Goal: Task Accomplishment & Management: Manage account settings

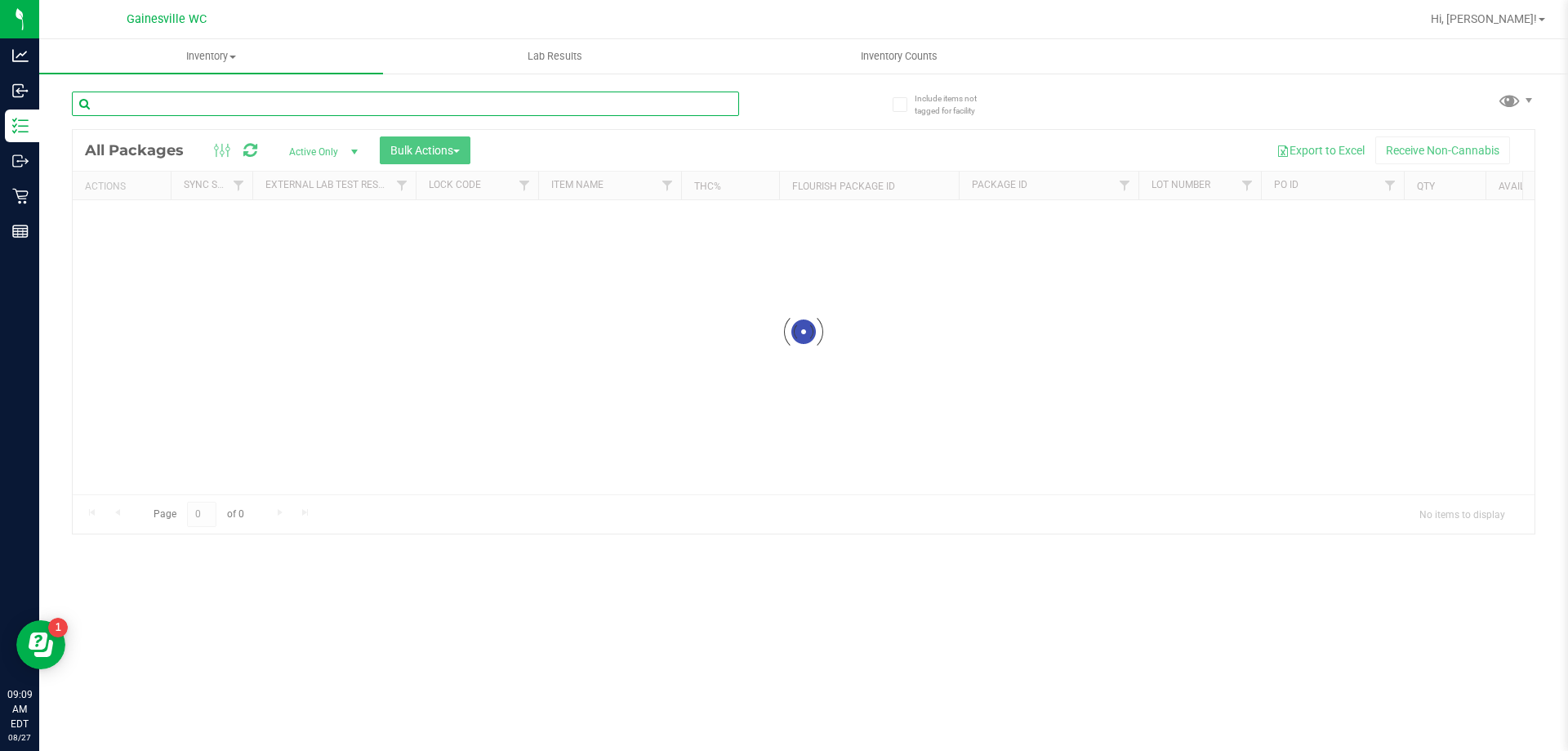
click at [427, 100] on input "text" at bounding box center [405, 103] width 667 height 25
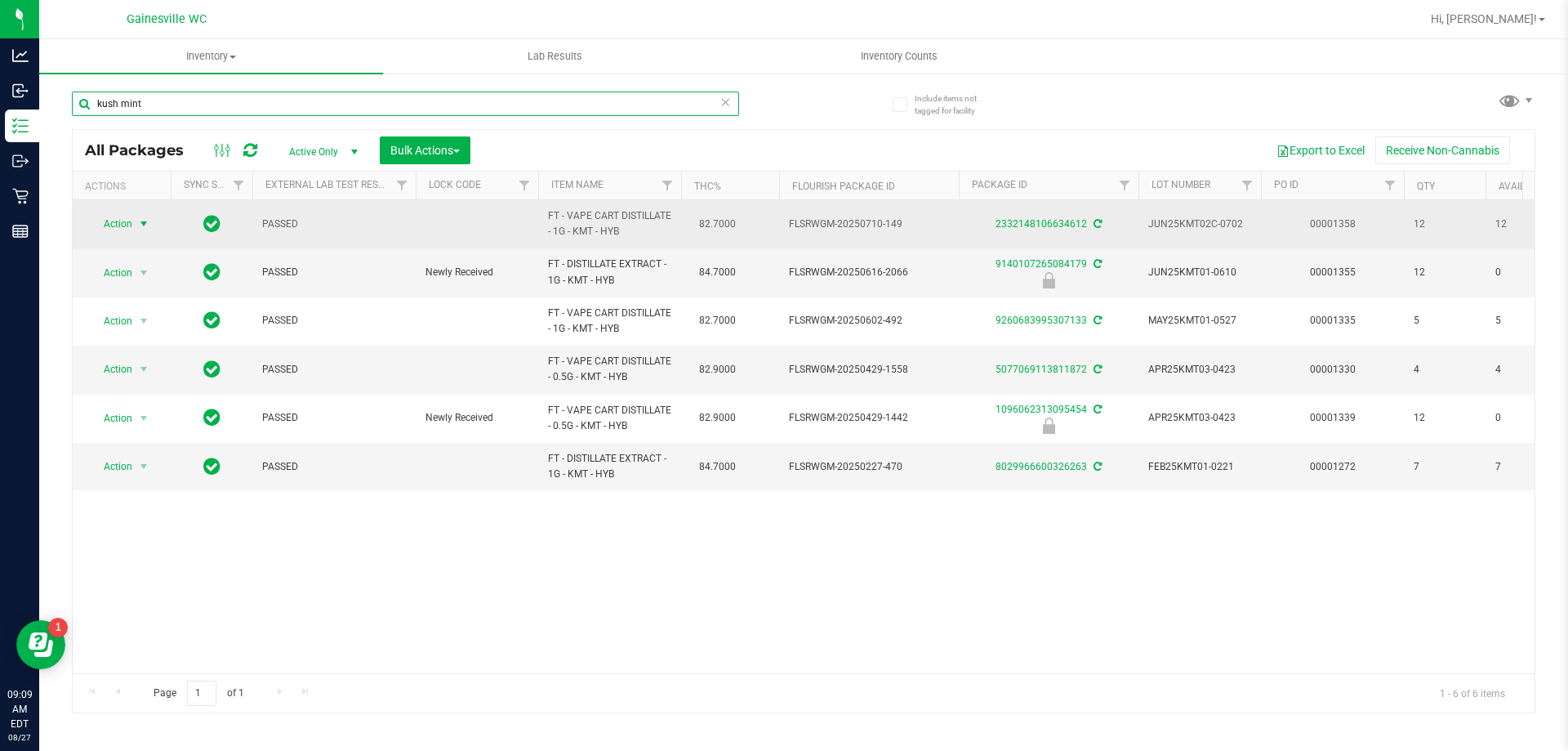
type input "kush mint"
click at [129, 221] on span "Action" at bounding box center [112, 223] width 44 height 23
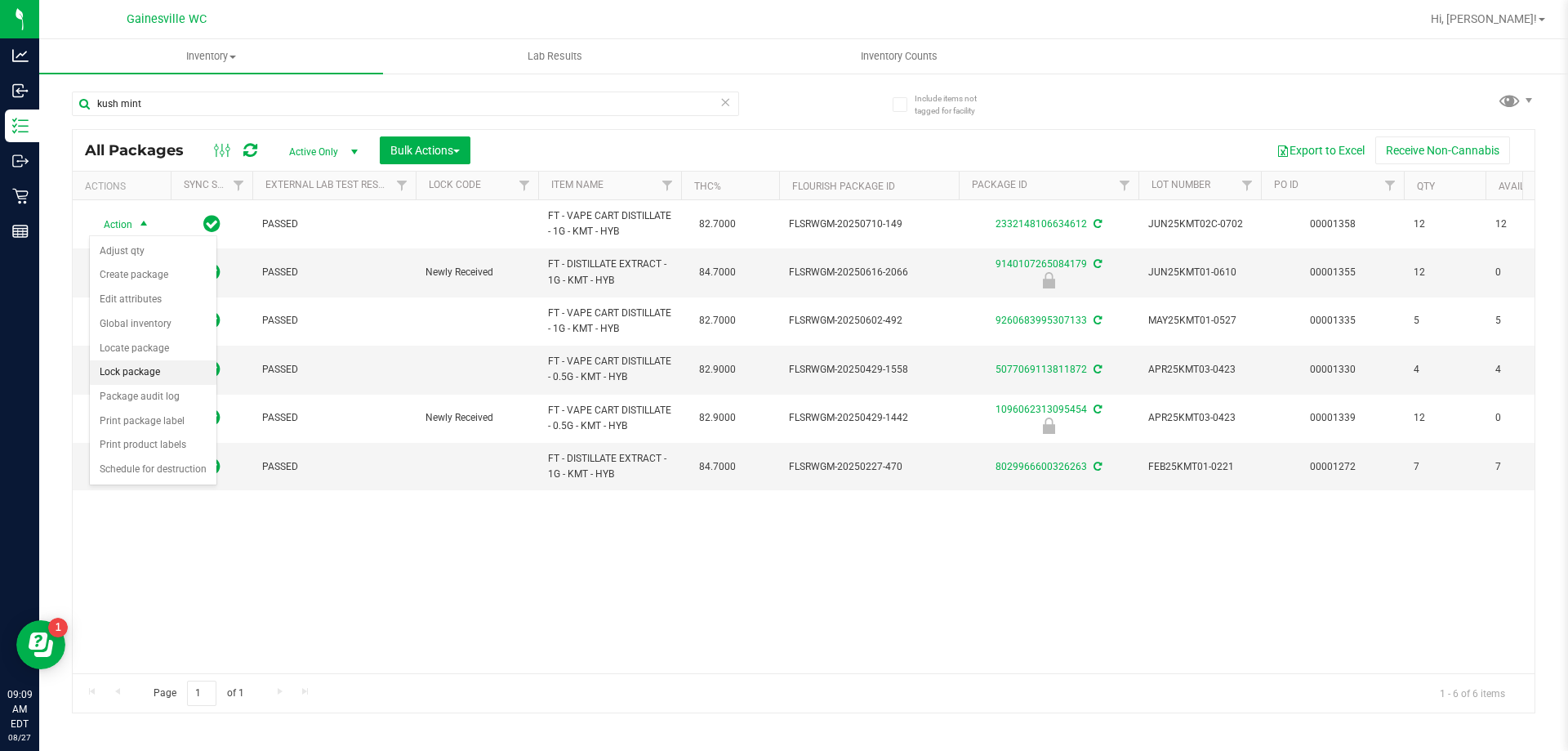
click at [153, 366] on li "Lock package" at bounding box center [153, 372] width 127 height 25
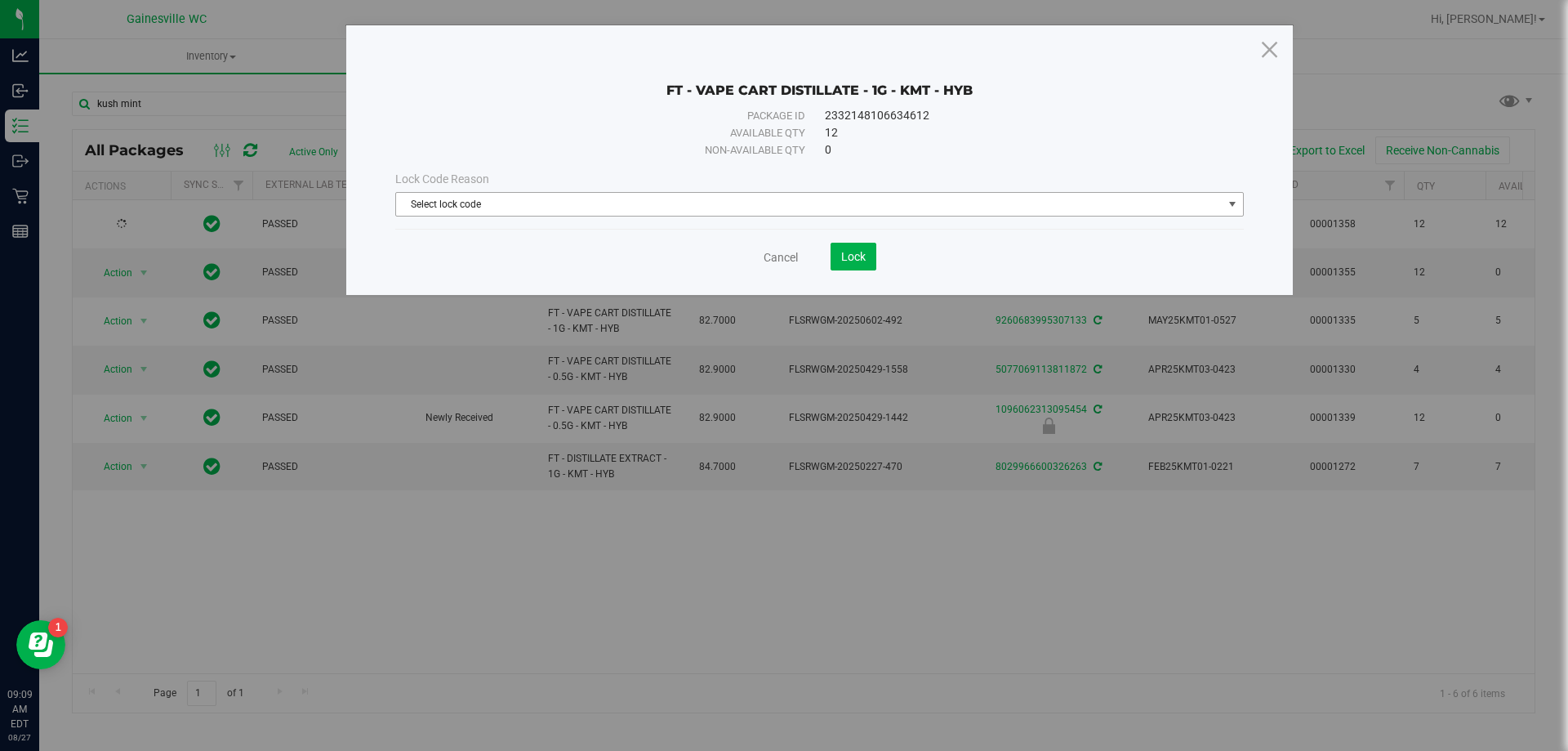
click at [504, 210] on span "Select lock code" at bounding box center [809, 204] width 827 height 23
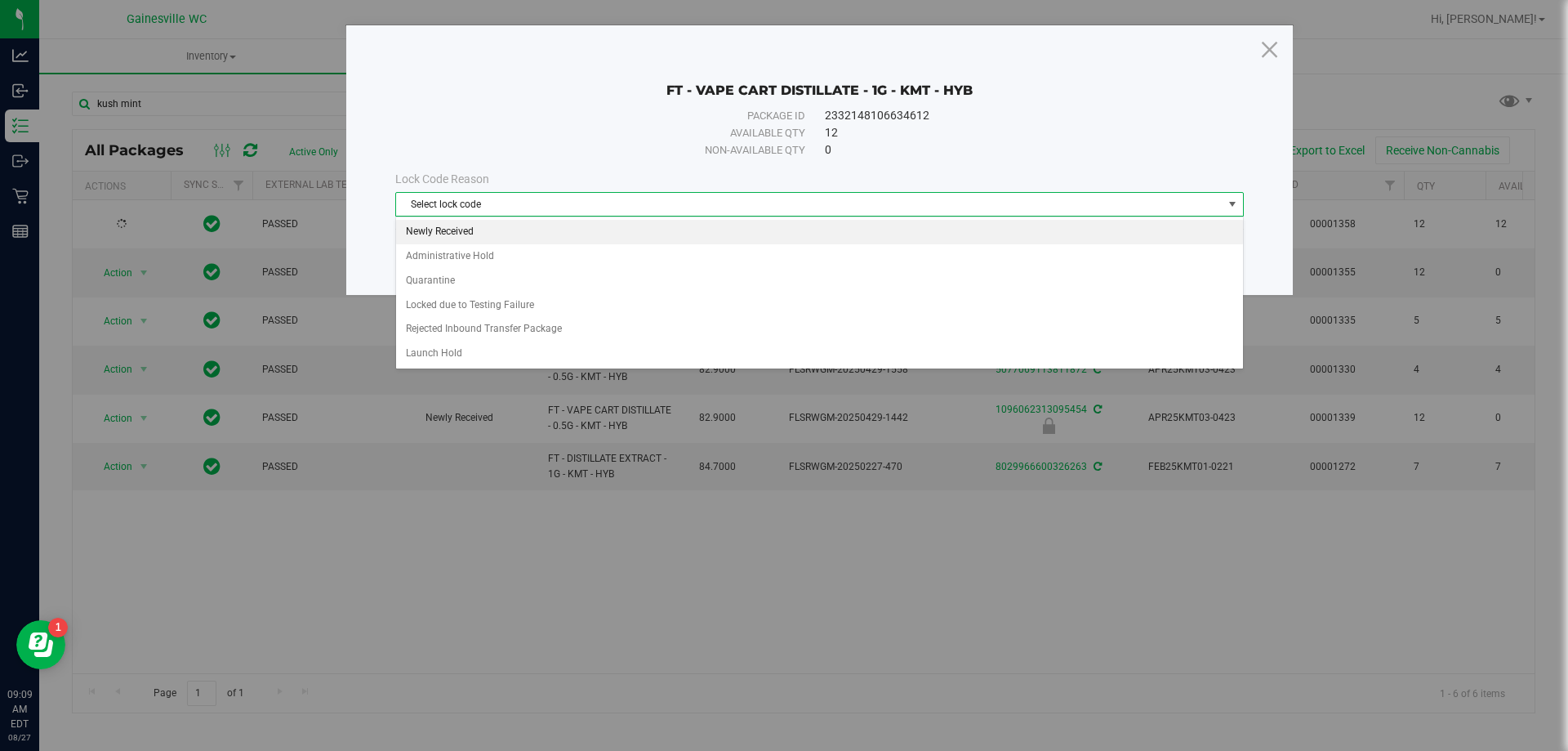
click at [499, 232] on li "Newly Received" at bounding box center [819, 232] width 847 height 25
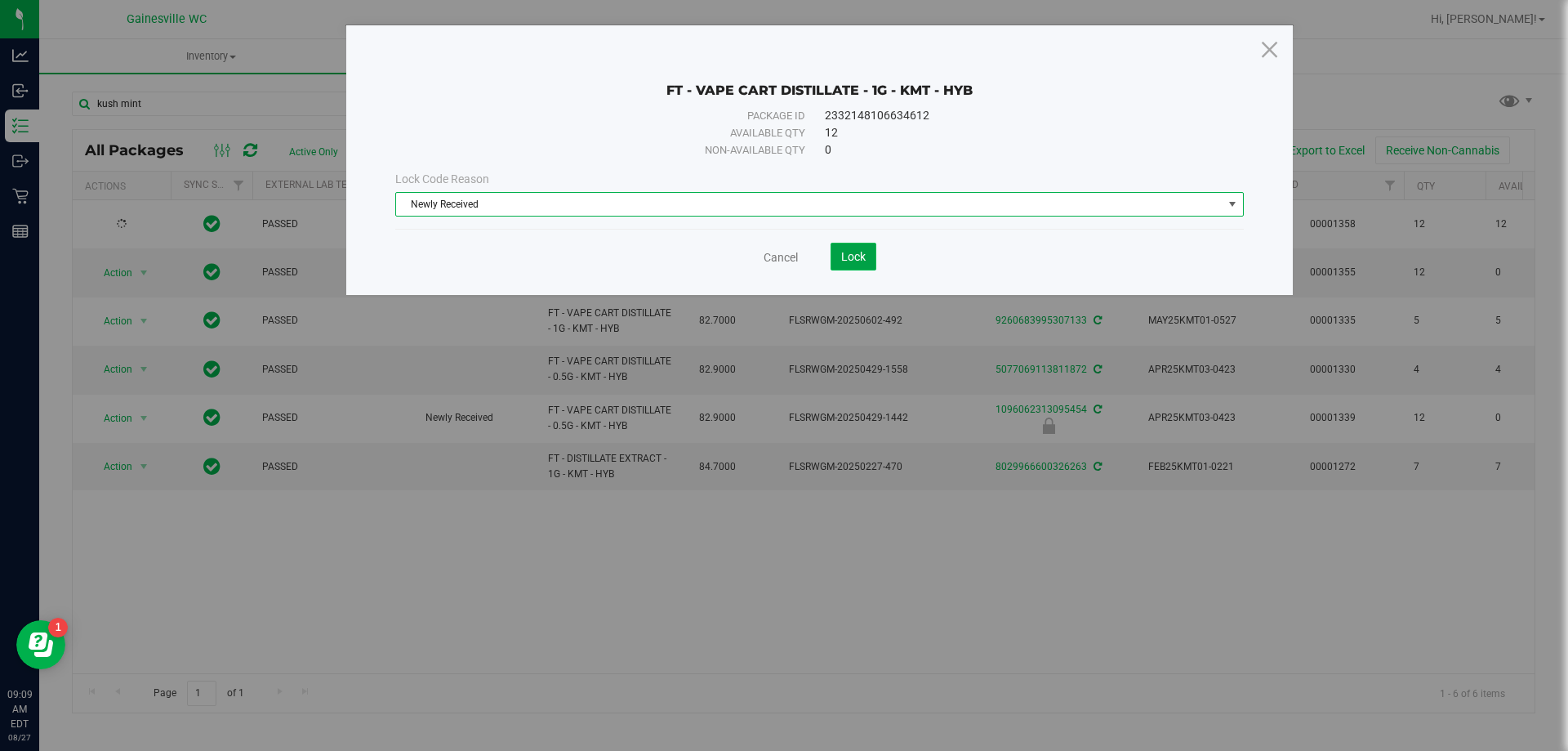
click at [835, 269] on button "Lock" at bounding box center [854, 256] width 46 height 28
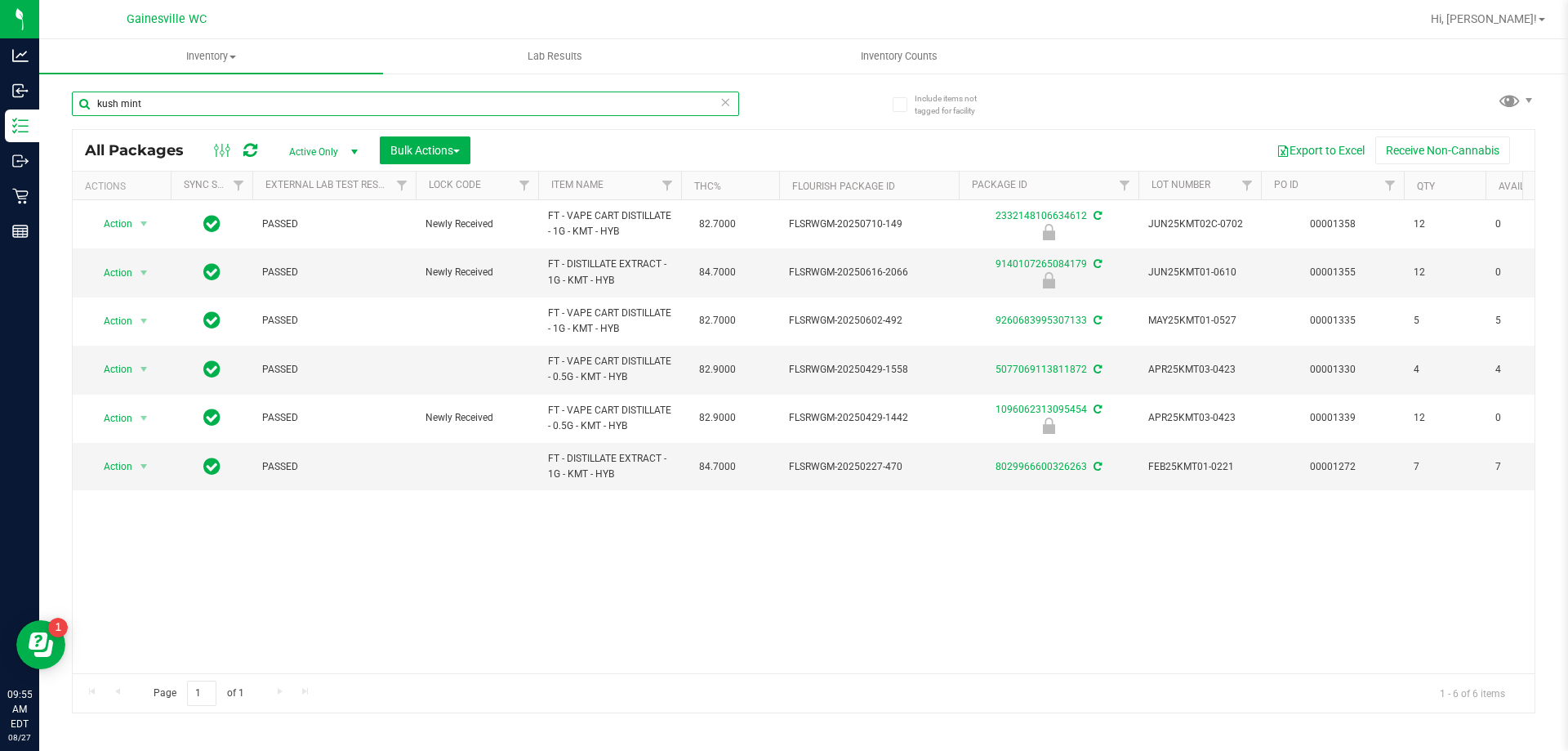
click at [406, 95] on input "kush mint" at bounding box center [405, 103] width 667 height 25
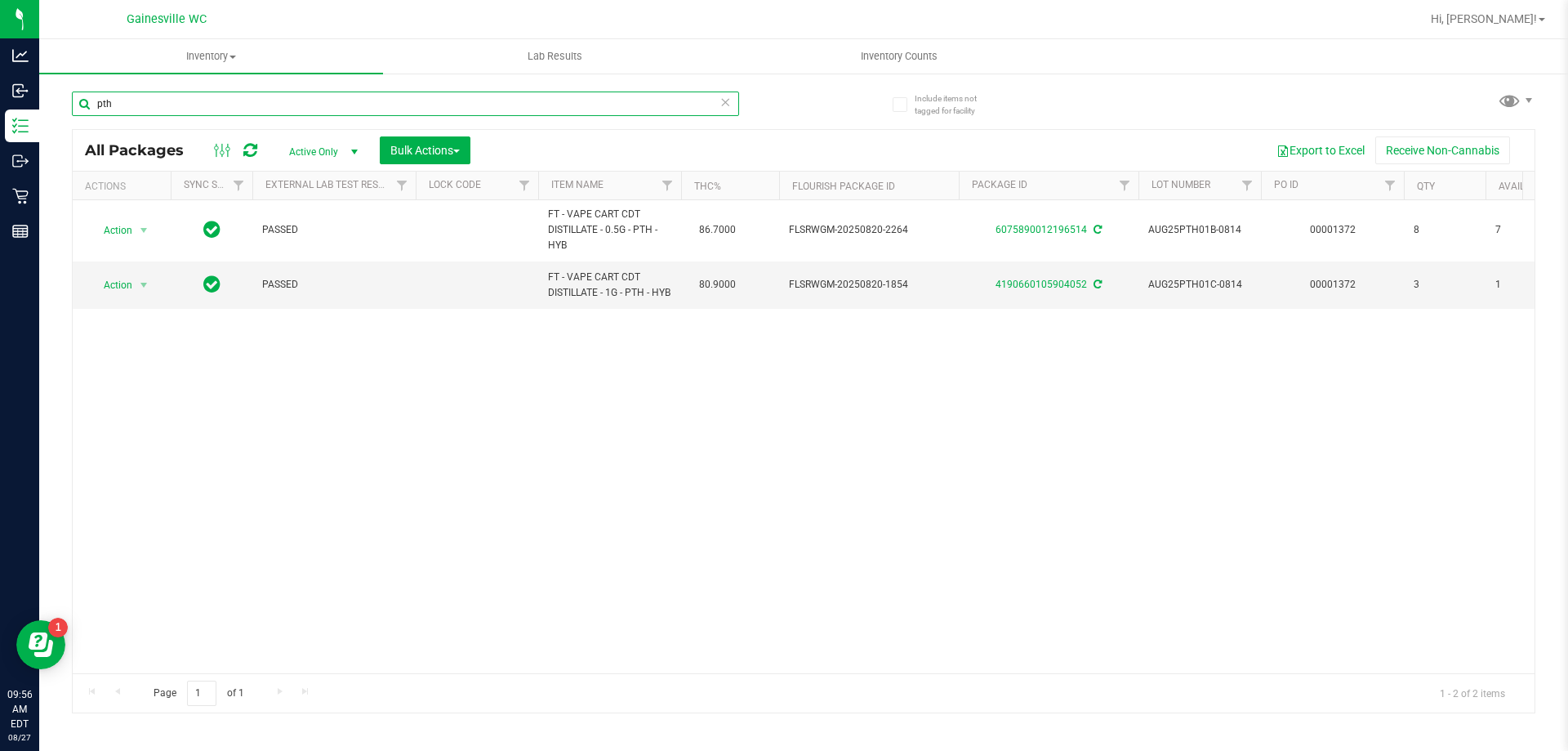
click at [489, 109] on input "pth" at bounding box center [405, 103] width 667 height 25
click at [489, 110] on input "pth" at bounding box center [405, 103] width 667 height 25
type input "2652685538271502"
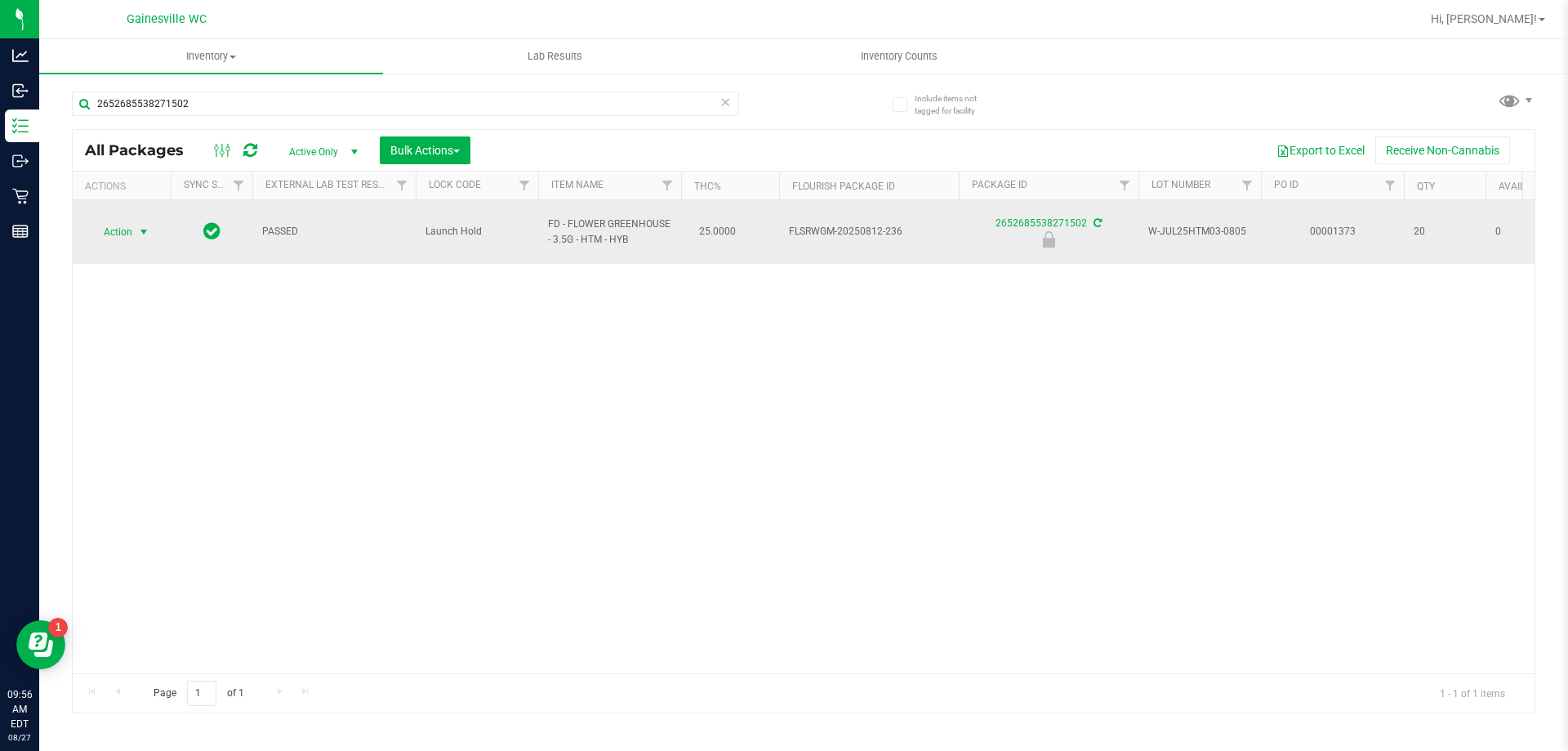
click at [109, 223] on span "Action" at bounding box center [112, 232] width 44 height 23
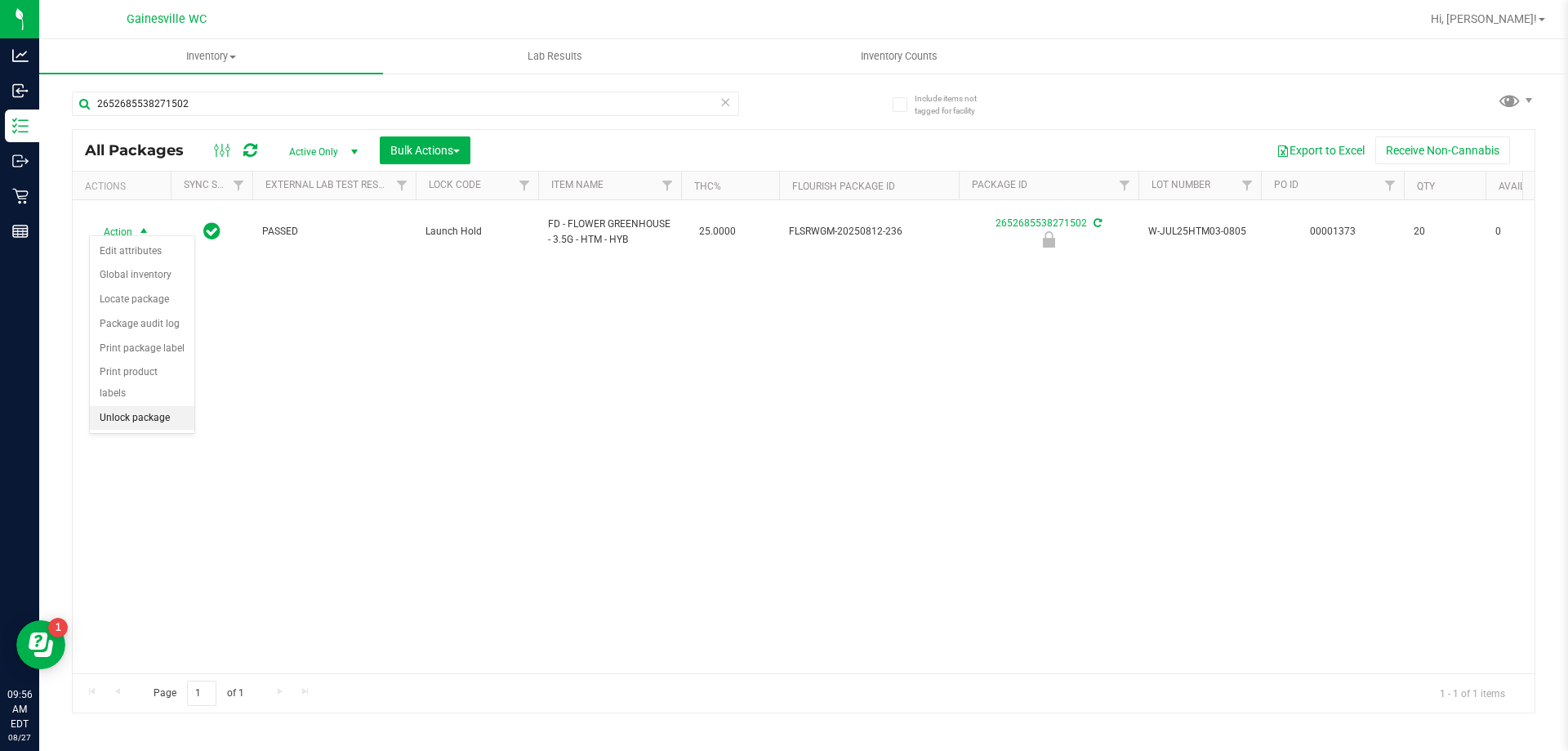
click at [148, 406] on li "Unlock package" at bounding box center [142, 418] width 105 height 25
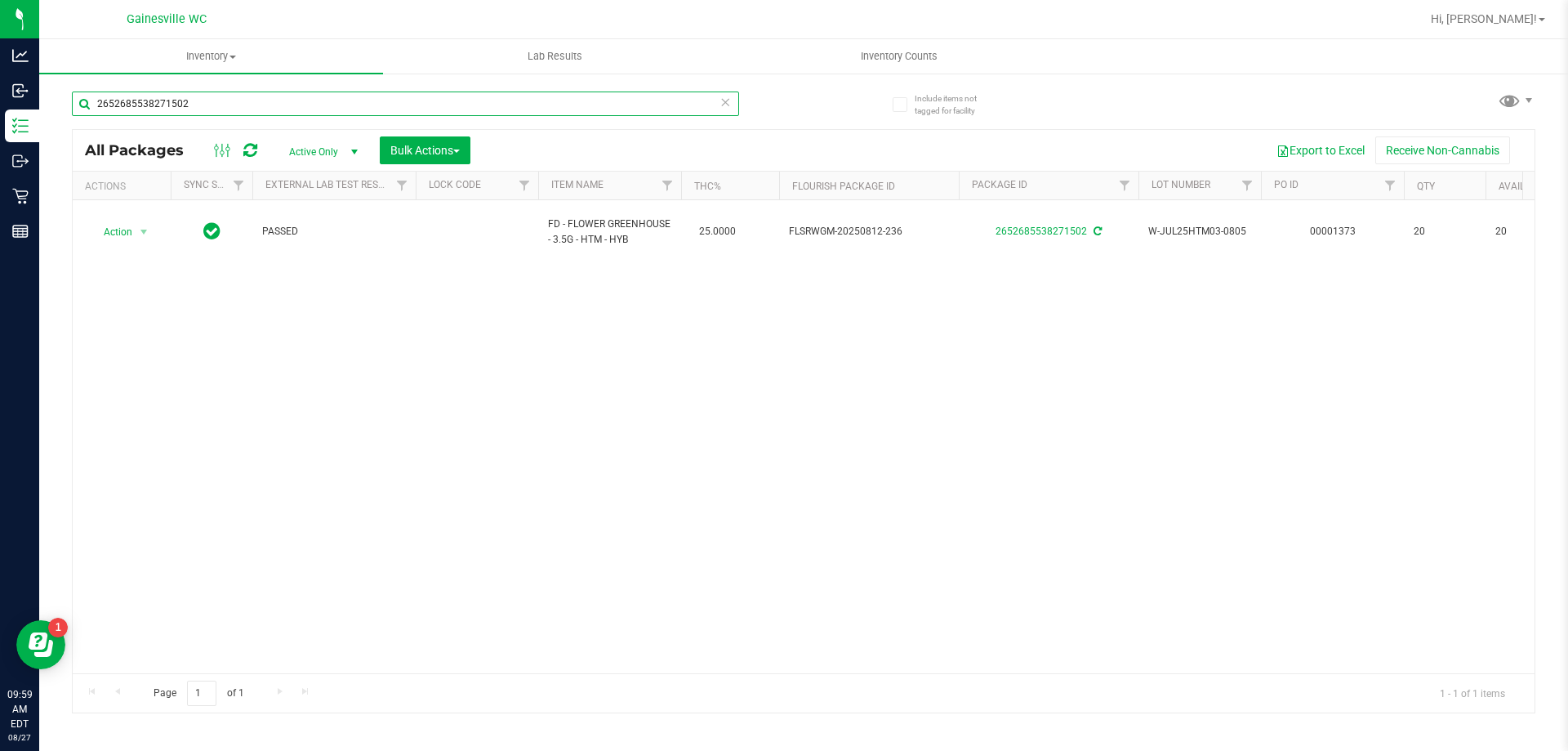
click at [407, 94] on input "2652685538271502" at bounding box center [405, 103] width 667 height 25
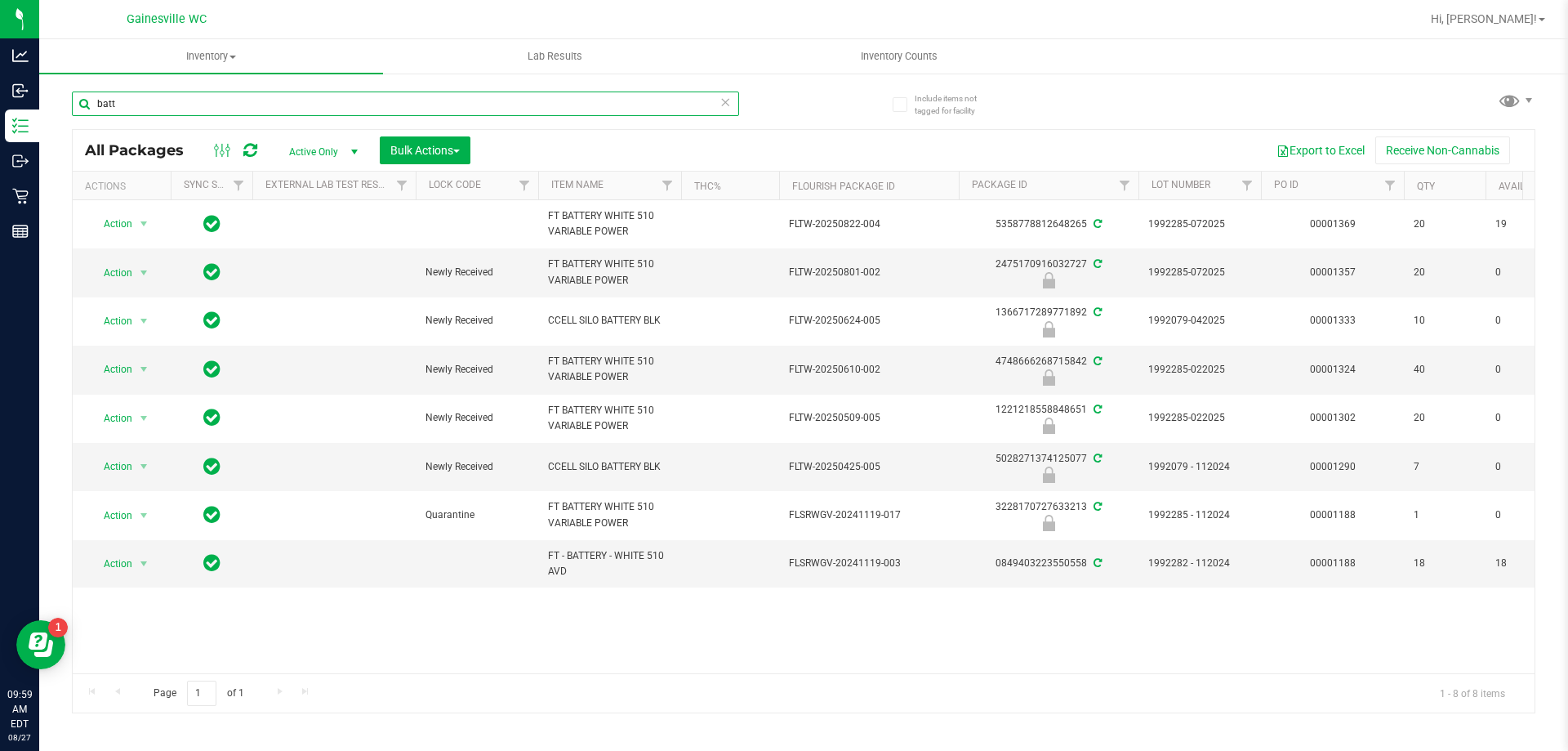
type input "batt"
